Goal: Task Accomplishment & Management: Use online tool/utility

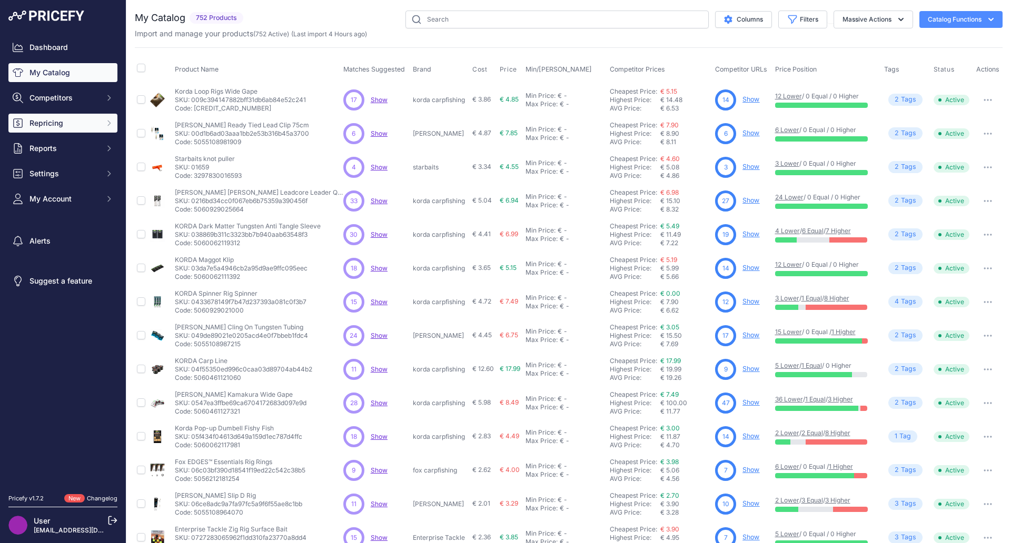
click at [93, 127] on span "Repricing" at bounding box center [63, 123] width 69 height 11
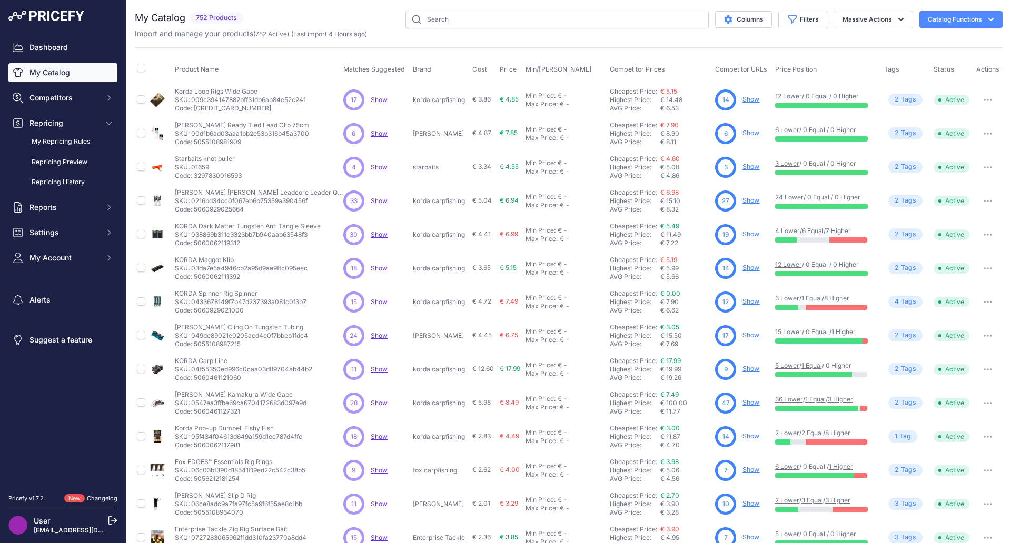
click at [84, 157] on link "Repricing Preview" at bounding box center [62, 162] width 109 height 18
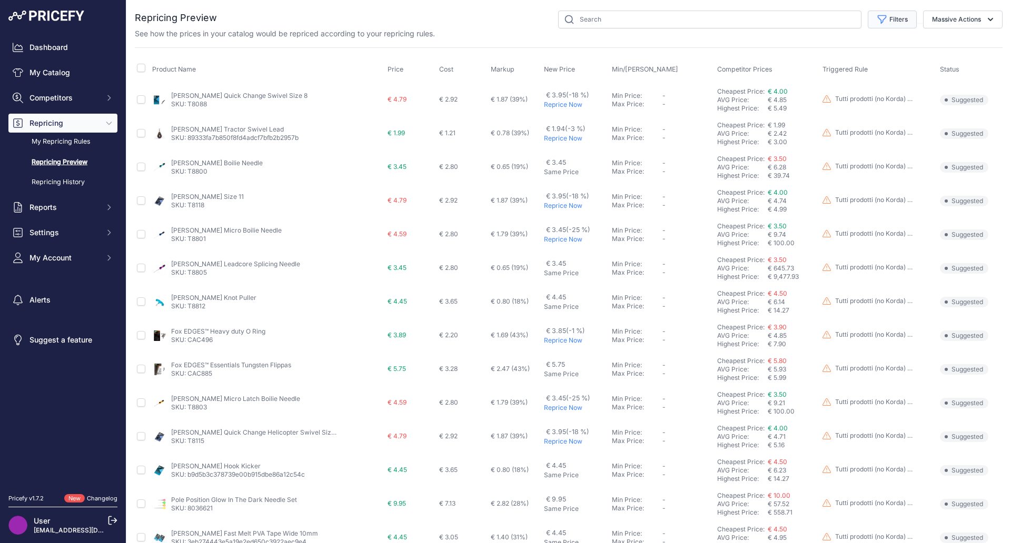
click at [889, 15] on button "Filters" at bounding box center [892, 20] width 49 height 18
click at [879, 151] on select "Select an option I am higher Same price I am lower" at bounding box center [857, 148] width 101 height 18
select select "0"
click at [807, 139] on select "Select an option I am higher Same price I am lower" at bounding box center [857, 148] width 101 height 18
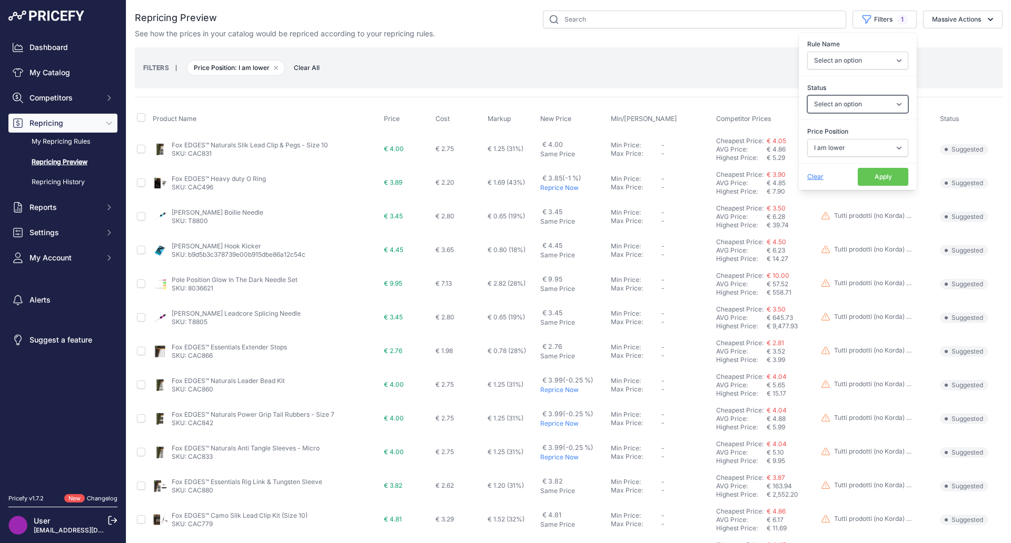
click at [848, 109] on select "Select an option Skipped Repriced Suggested In Error" at bounding box center [857, 104] width 101 height 18
select select "suggested"
click at [807, 95] on select "Select an option Skipped Repriced Suggested In Error" at bounding box center [857, 104] width 101 height 18
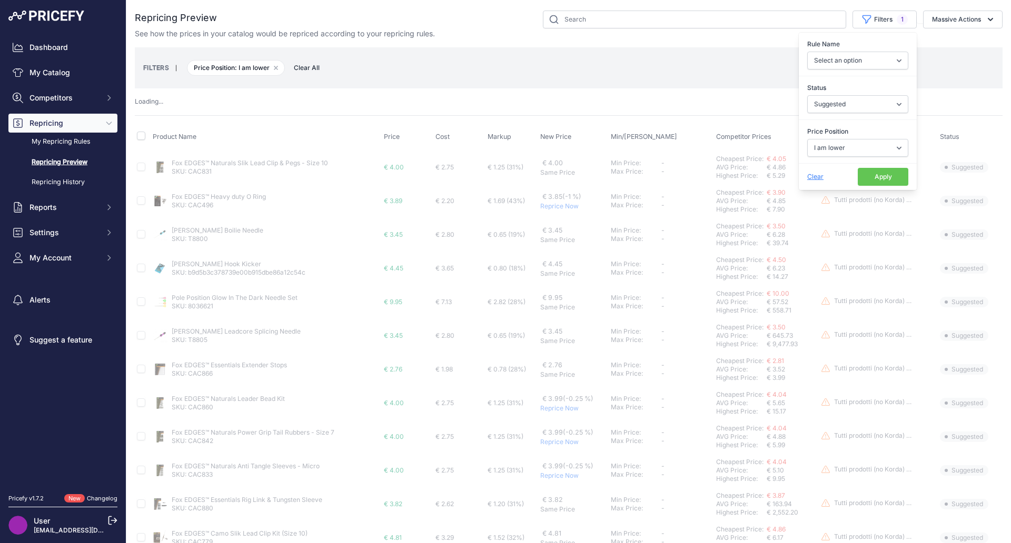
click at [876, 177] on button "Apply" at bounding box center [883, 177] width 51 height 18
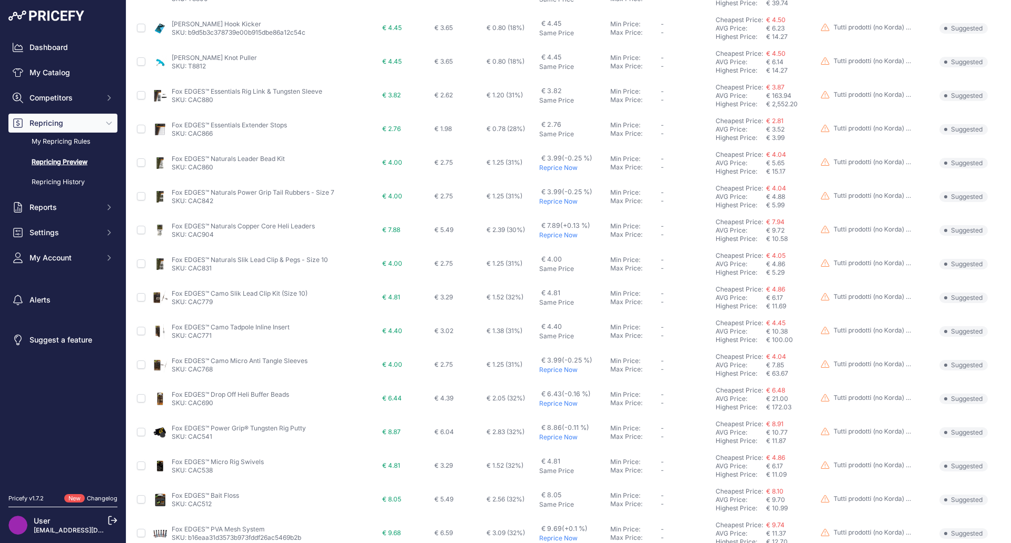
scroll to position [307, 0]
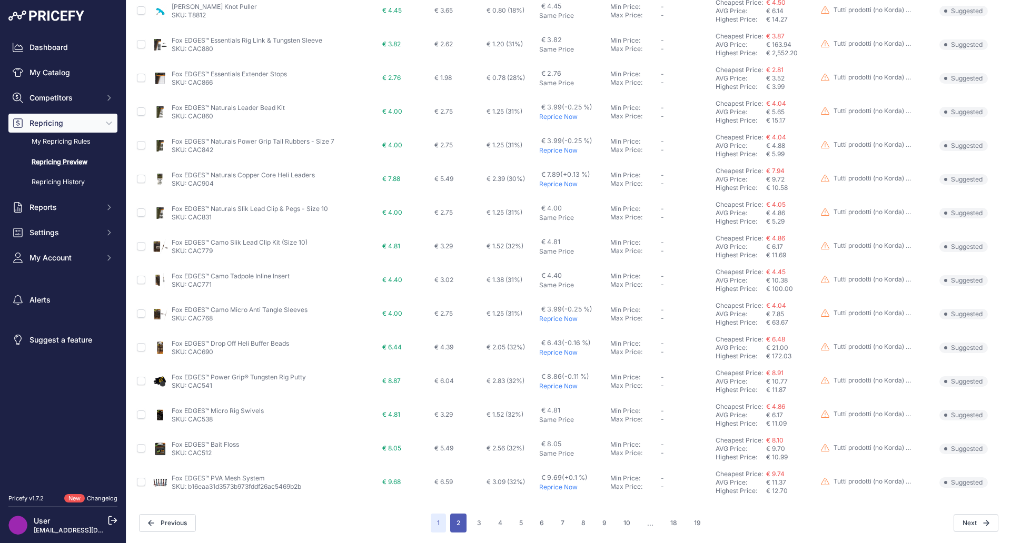
click at [453, 525] on button "2" at bounding box center [458, 523] width 16 height 19
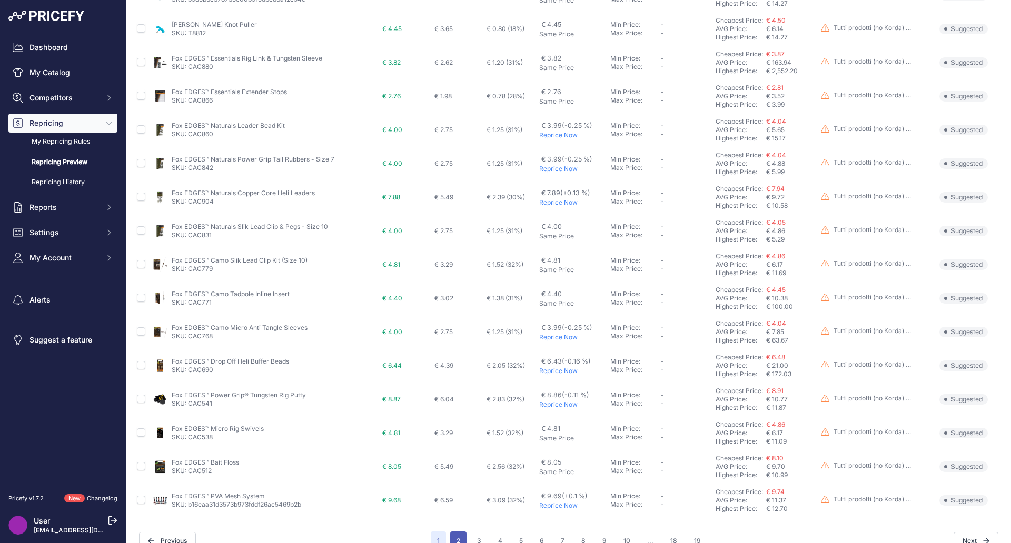
scroll to position [325, 0]
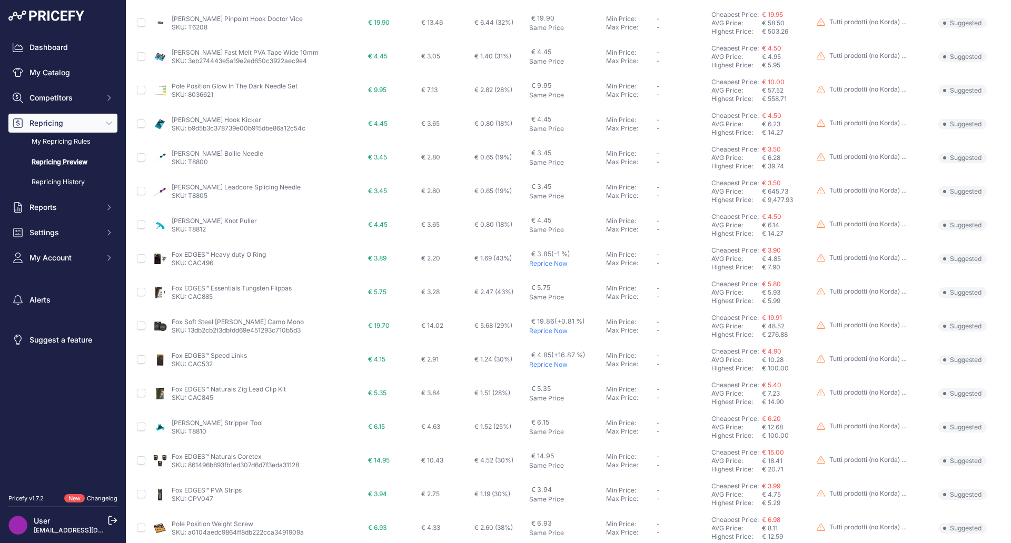
scroll to position [132, 0]
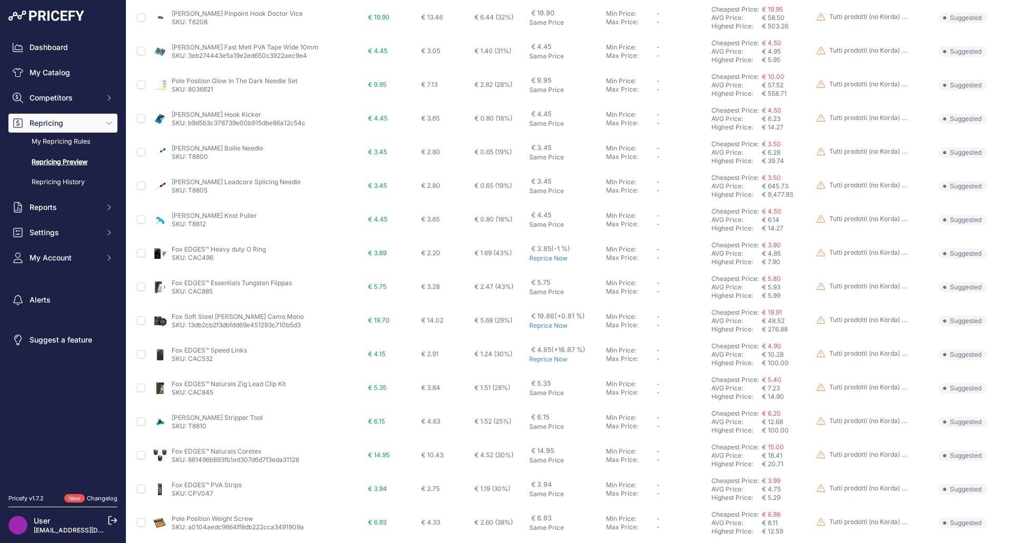
click at [537, 362] on p "Reprice Now" at bounding box center [565, 359] width 73 height 8
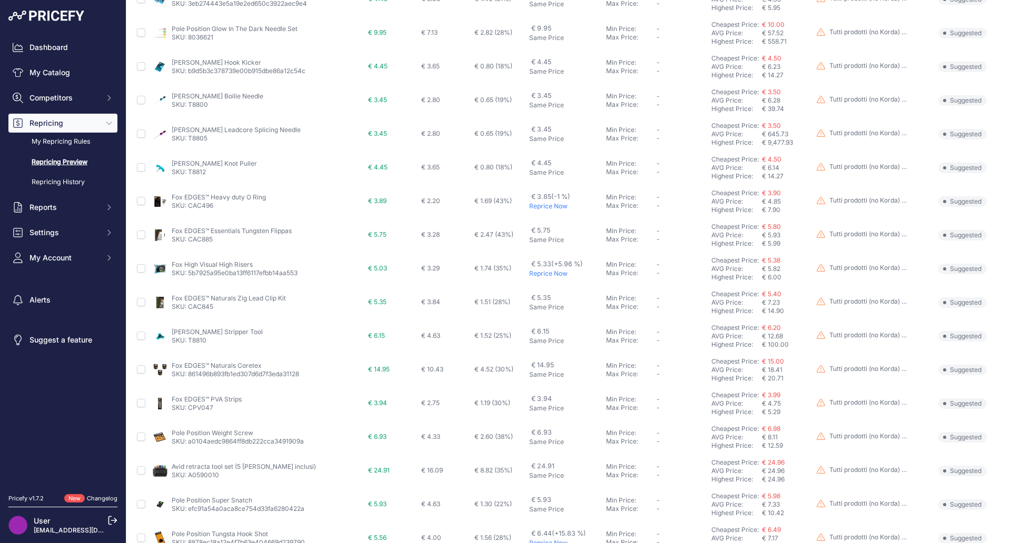
click at [530, 275] on p "Reprice Now" at bounding box center [565, 274] width 73 height 8
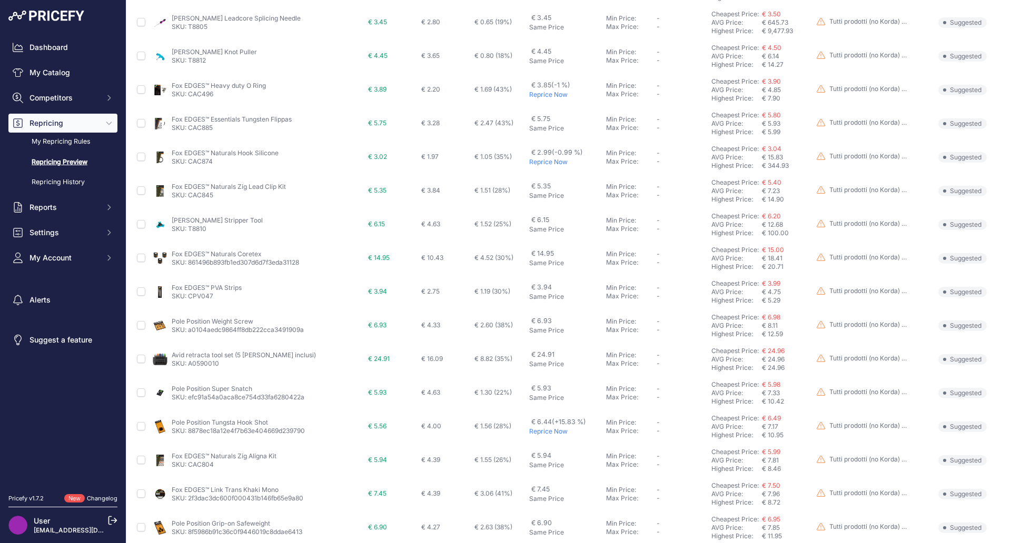
scroll to position [335, 0]
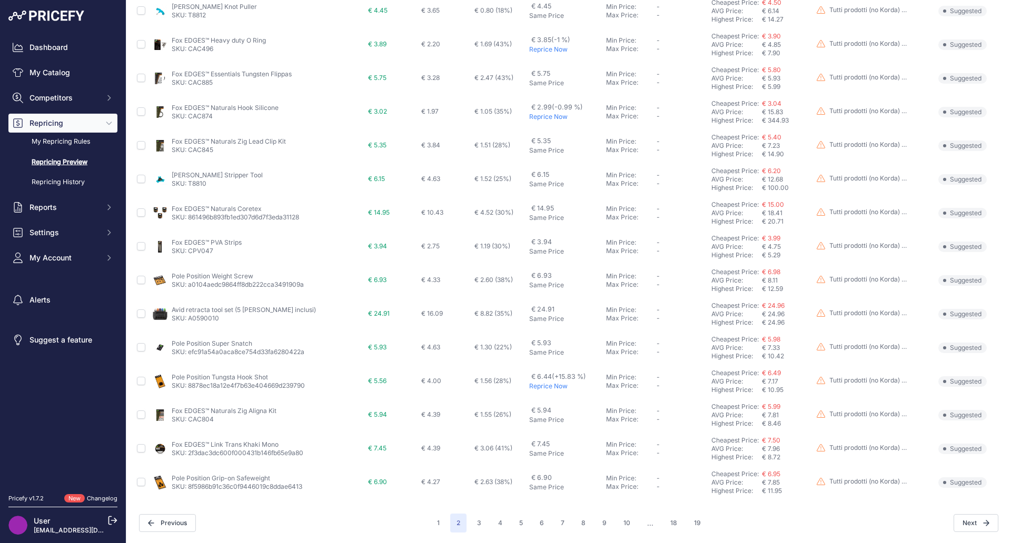
click at [530, 389] on p "Reprice Now" at bounding box center [565, 386] width 73 height 8
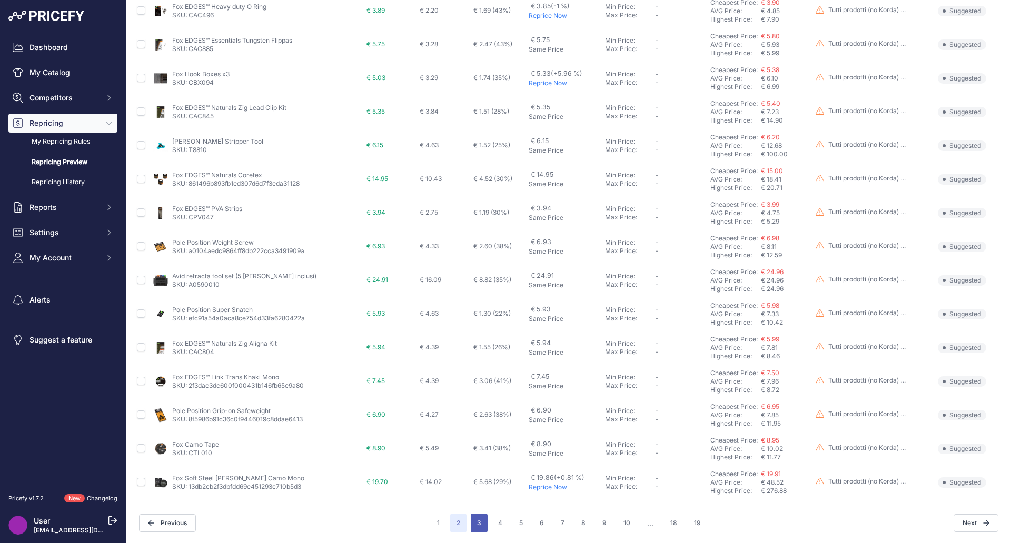
click at [480, 529] on button "3" at bounding box center [479, 523] width 17 height 19
